Goal: Transaction & Acquisition: Obtain resource

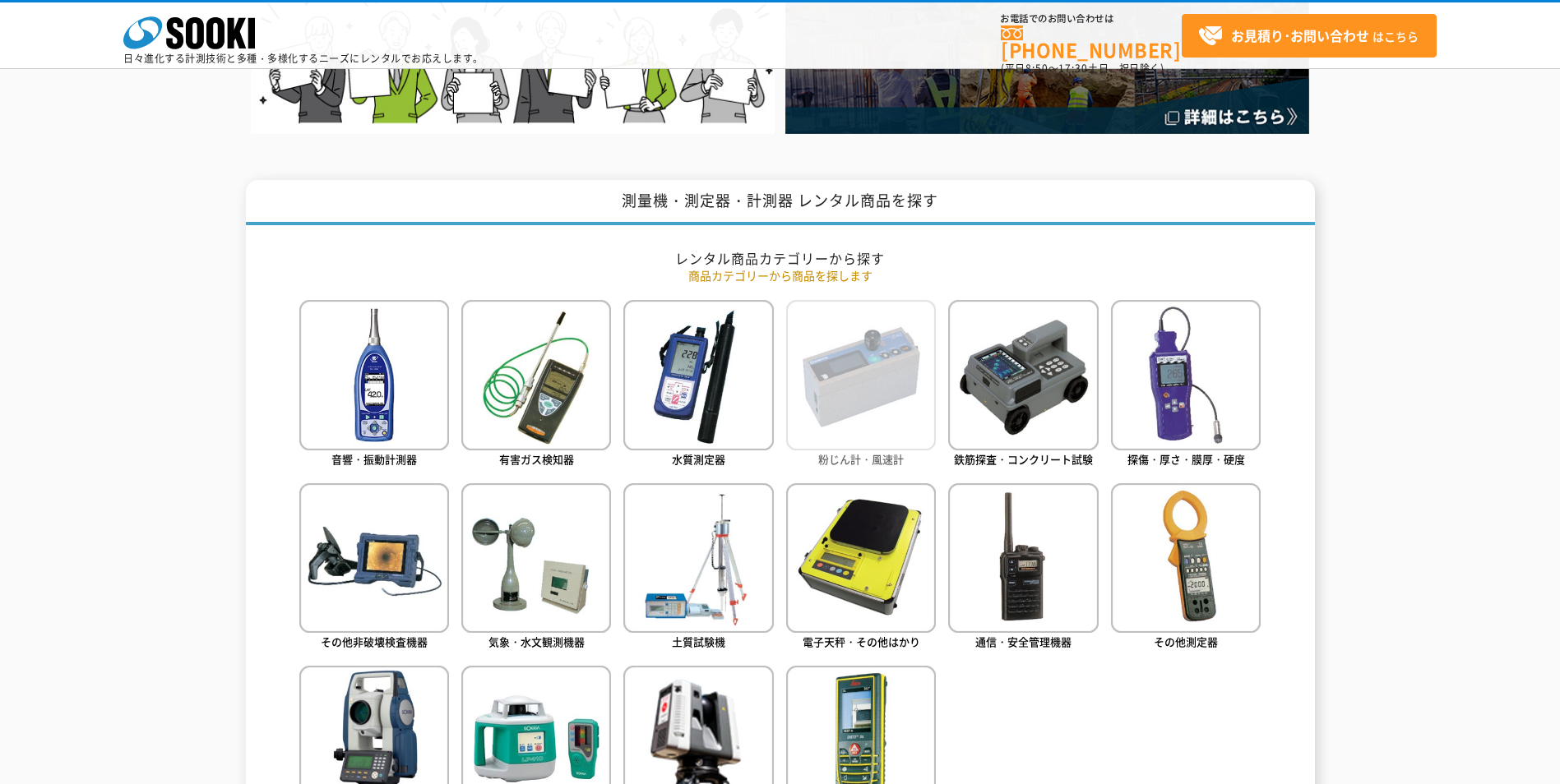
scroll to position [576, 0]
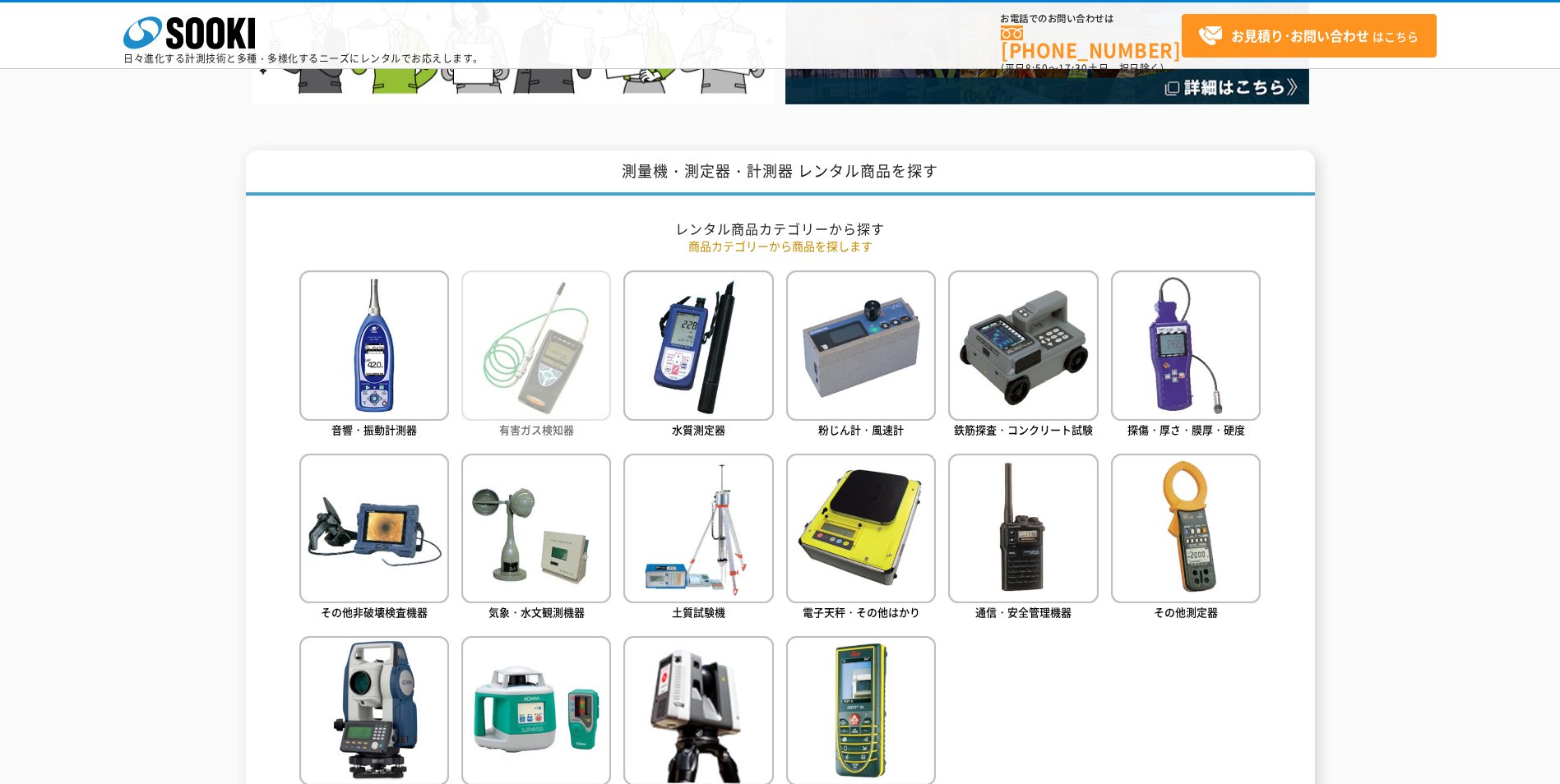
click at [522, 403] on img at bounding box center [535, 345] width 150 height 149
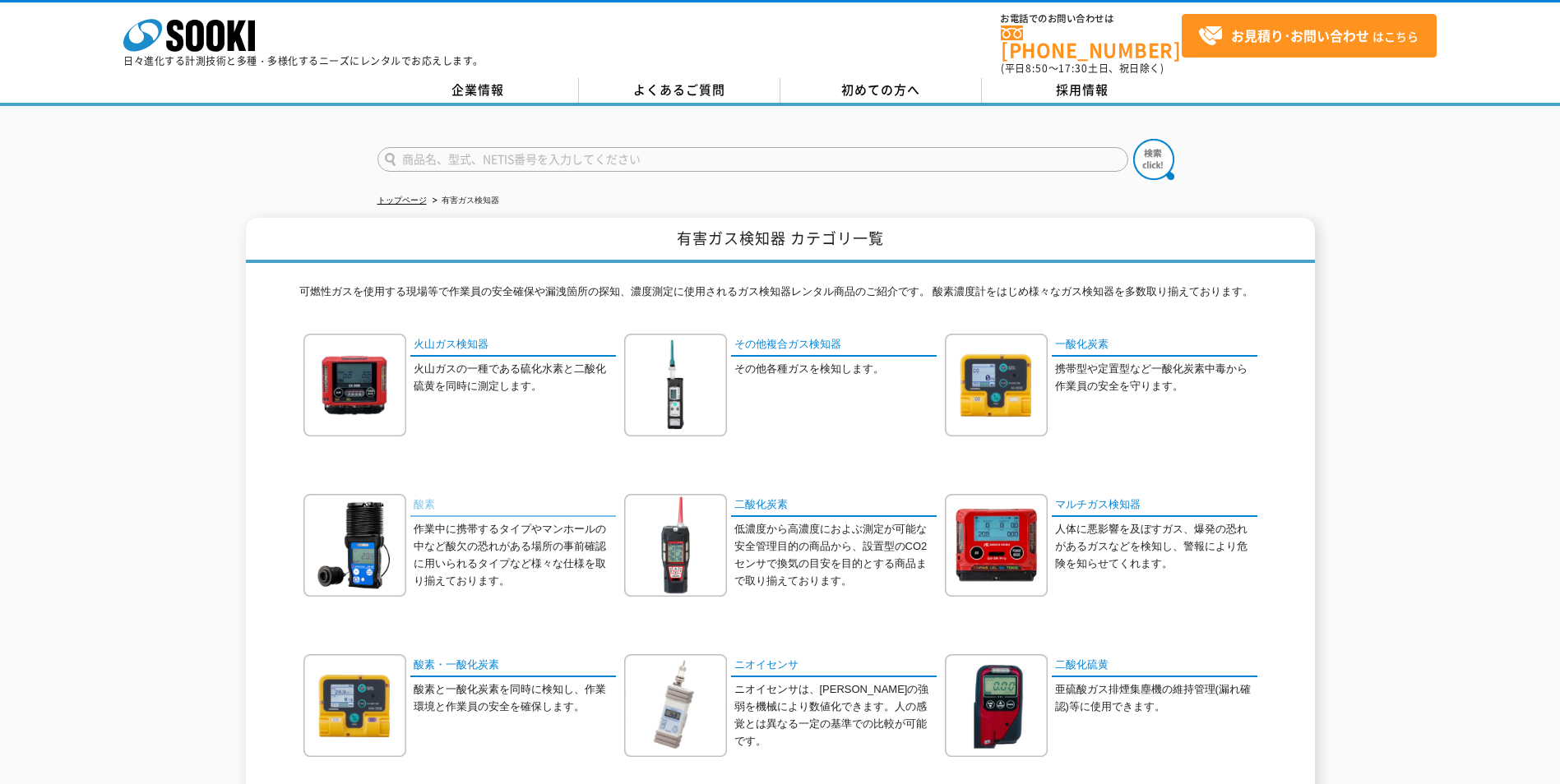
click at [427, 498] on link "酸素" at bounding box center [512, 505] width 205 height 24
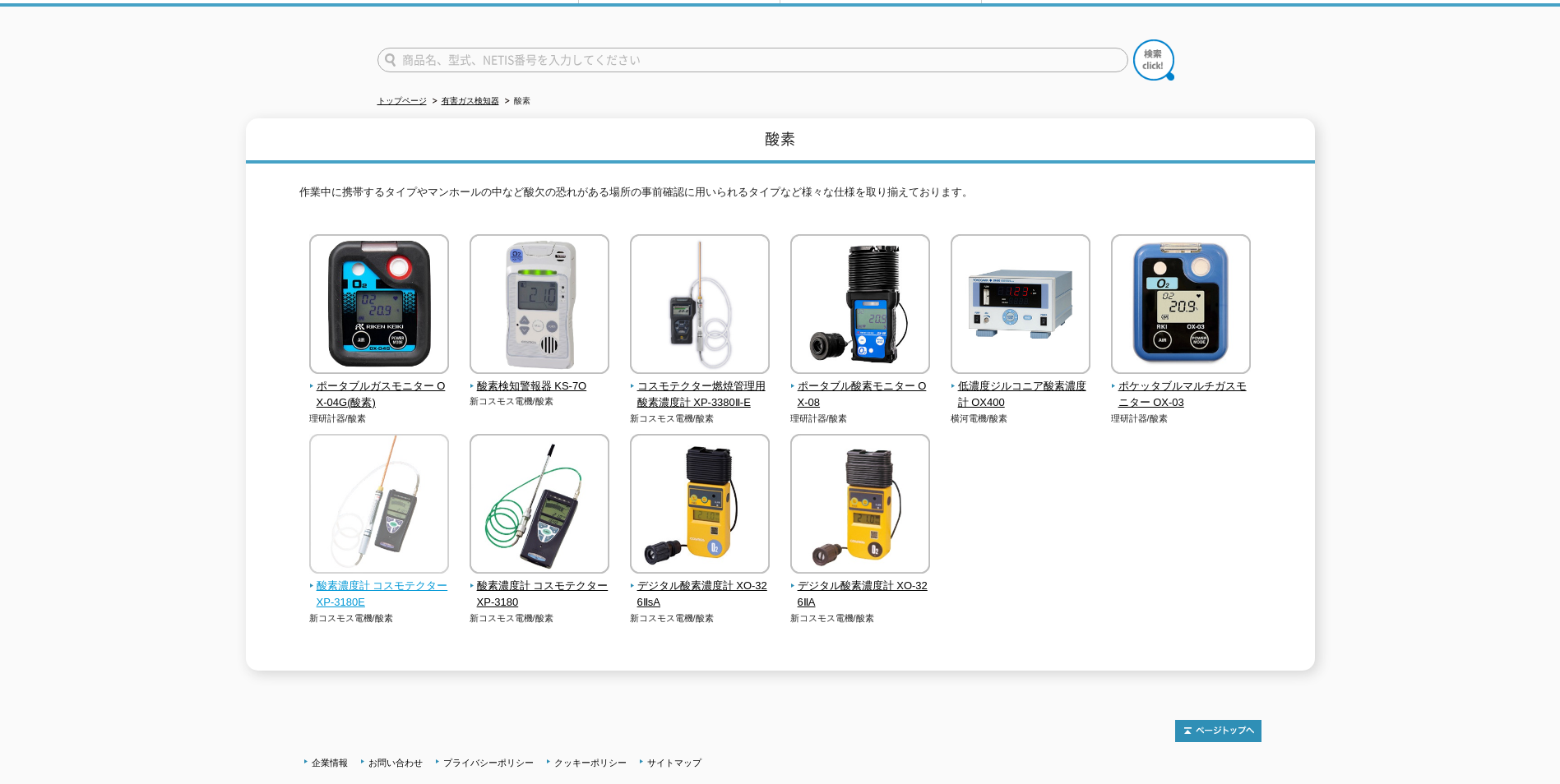
scroll to position [62, 0]
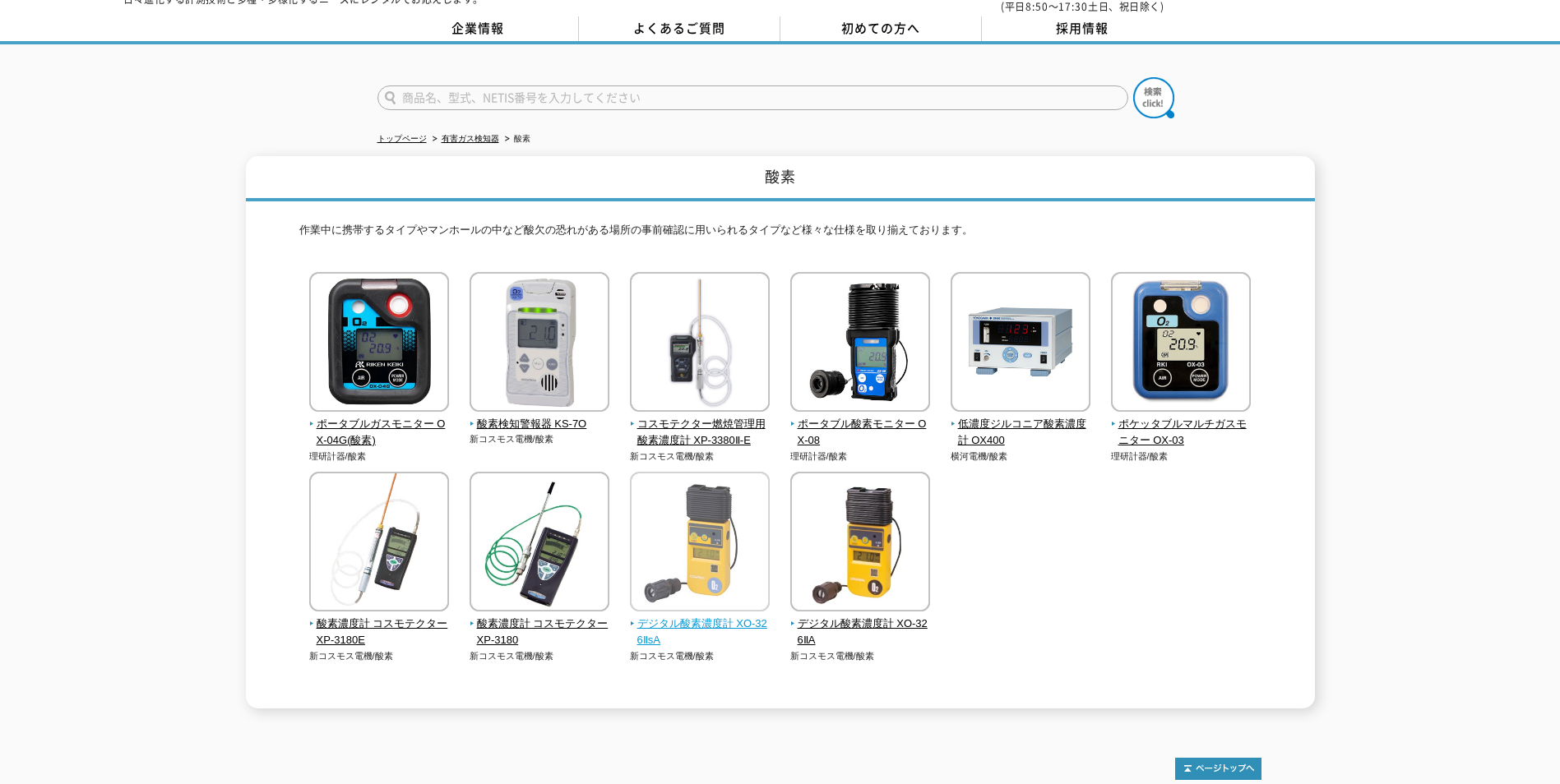
click at [687, 616] on span "デジタル酸素濃度計 XO-326ⅡsA" at bounding box center [700, 634] width 141 height 35
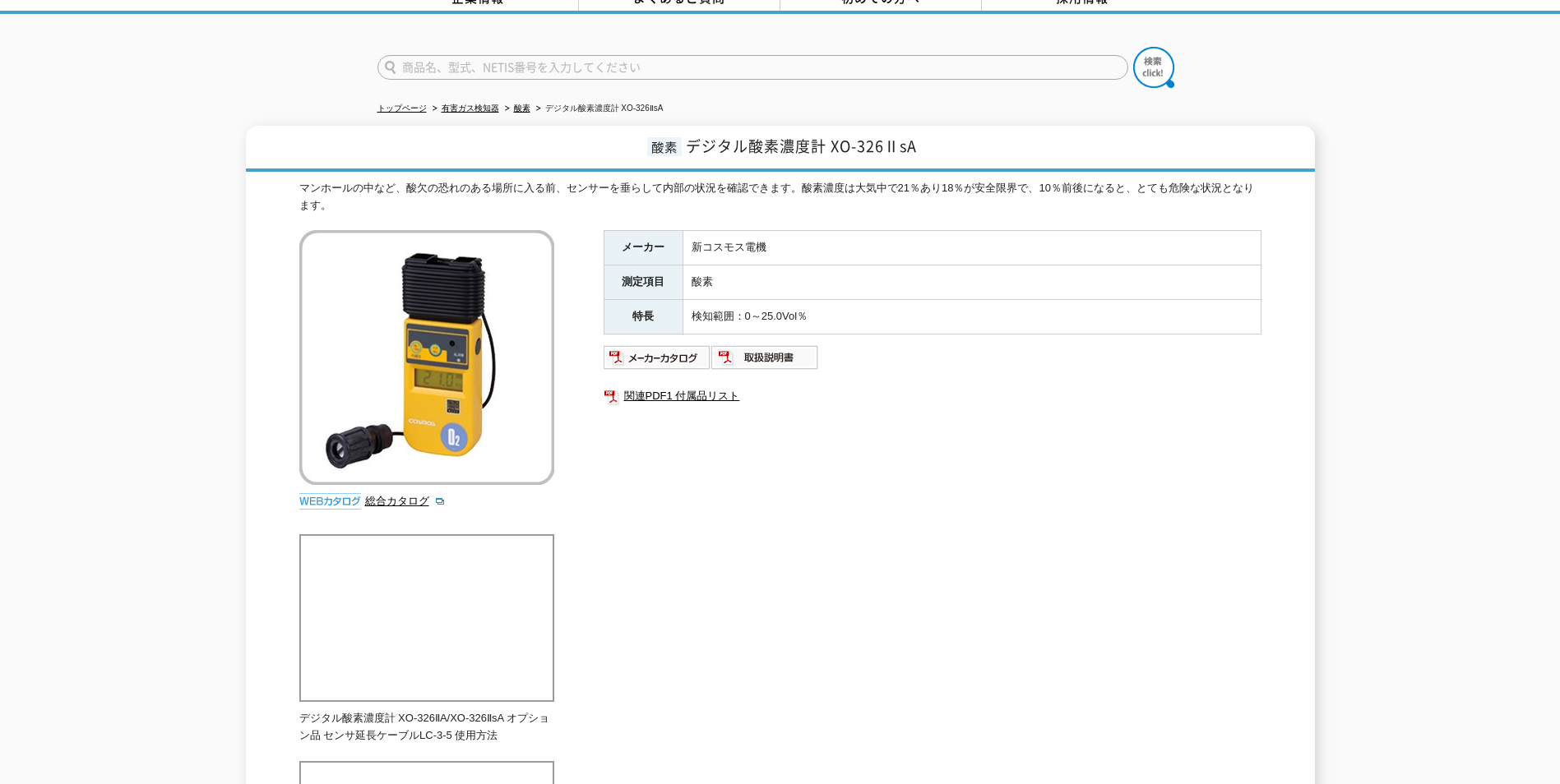
scroll to position [82, 0]
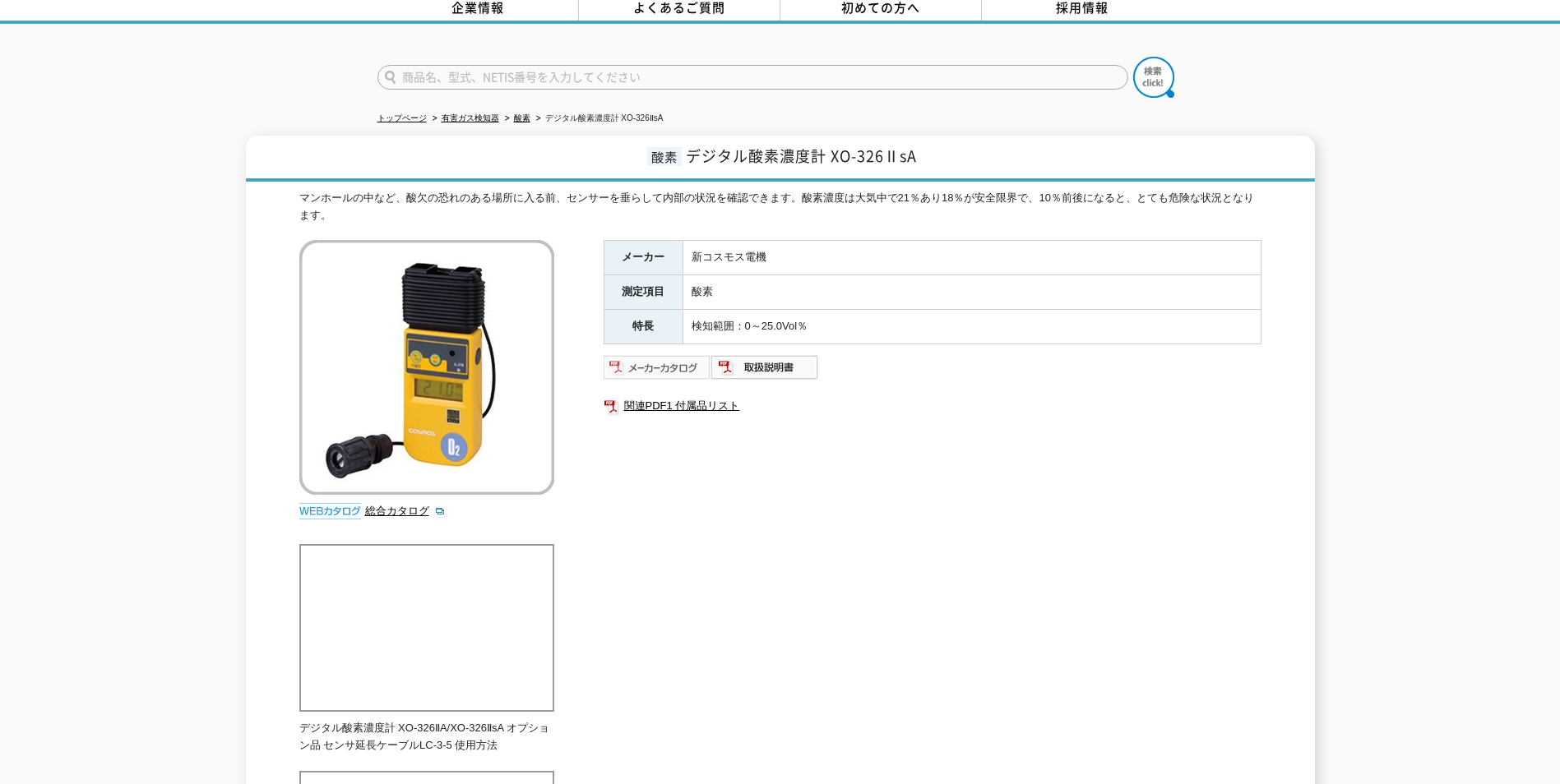
click at [694, 355] on img at bounding box center [658, 366] width 108 height 26
drag, startPoint x: 658, startPoint y: 356, endPoint x: 620, endPoint y: 507, distance: 155.7
click at [620, 507] on div "メーカー 新コスモス電機 測定項目 酸素 特長 検知範囲：0～25.0Vol％ 関連PDF1 付属品リスト" at bounding box center [933, 417] width 658 height 354
click at [652, 360] on img at bounding box center [658, 366] width 108 height 26
